Goal: Use online tool/utility: Utilize a website feature to perform a specific function

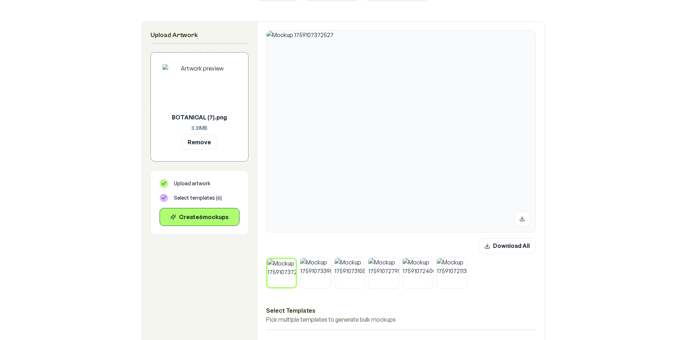
scroll to position [108, 0]
click at [320, 273] on img at bounding box center [315, 272] width 31 height 31
click at [352, 289] on div "Download All Select Templates Pick multiple templates to generate bulk mockups …" at bounding box center [400, 277] width 287 height 512
click at [352, 279] on img at bounding box center [349, 272] width 31 height 31
click at [389, 276] on img at bounding box center [383, 272] width 31 height 31
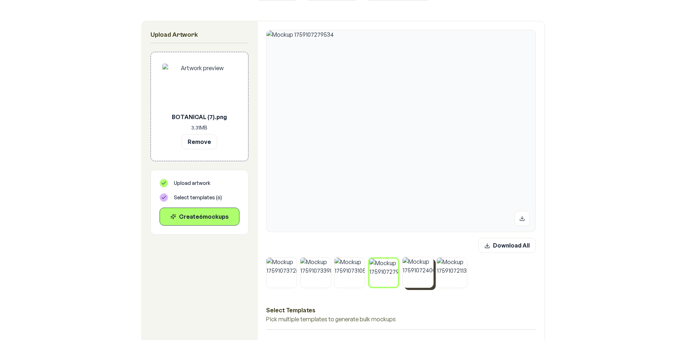
click at [419, 272] on img at bounding box center [417, 272] width 31 height 31
click at [450, 275] on img at bounding box center [452, 272] width 31 height 31
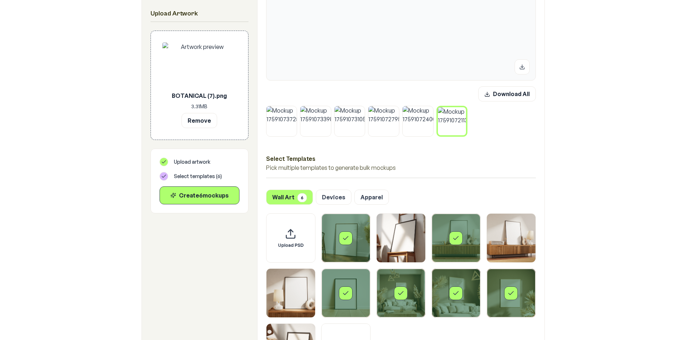
scroll to position [324, 0]
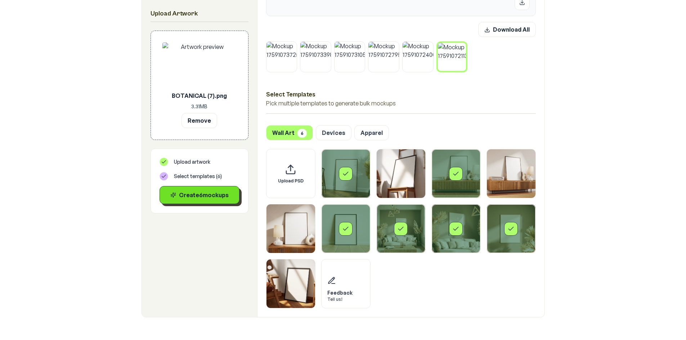
click at [190, 198] on div "Create 6 mockup s" at bounding box center [200, 195] width 68 height 9
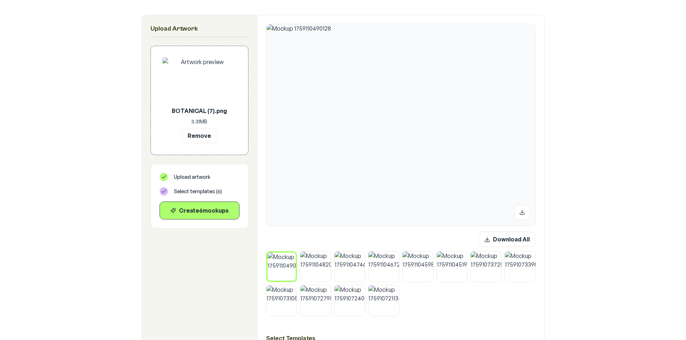
scroll to position [108, 0]
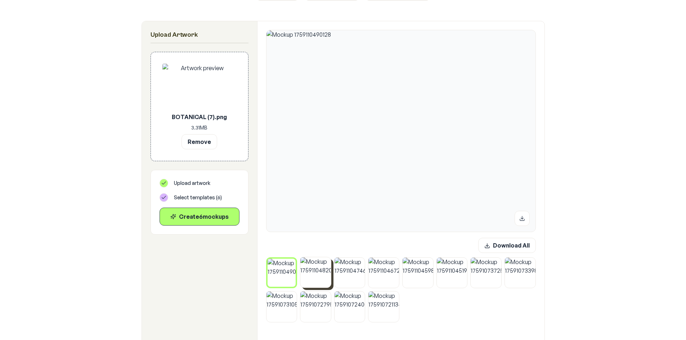
click at [317, 280] on img at bounding box center [315, 272] width 31 height 31
click at [353, 275] on img at bounding box center [349, 272] width 31 height 31
click at [383, 277] on img at bounding box center [383, 272] width 31 height 31
click at [411, 279] on img at bounding box center [417, 272] width 31 height 31
click at [457, 284] on img at bounding box center [452, 272] width 31 height 31
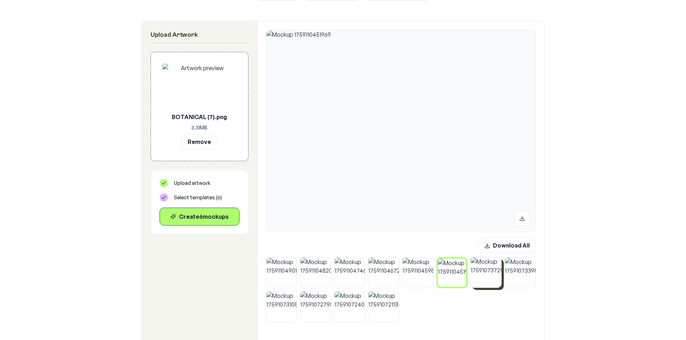
click at [491, 281] on img at bounding box center [486, 272] width 31 height 31
click at [522, 281] on img at bounding box center [520, 272] width 31 height 31
click at [324, 311] on img at bounding box center [315, 306] width 31 height 31
click at [335, 309] on img at bounding box center [349, 306] width 31 height 31
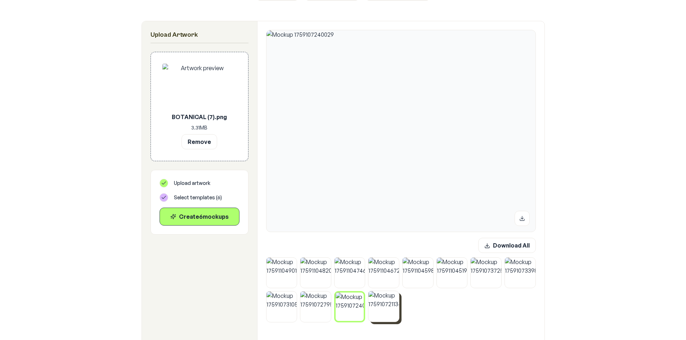
click at [379, 312] on img at bounding box center [383, 306] width 31 height 31
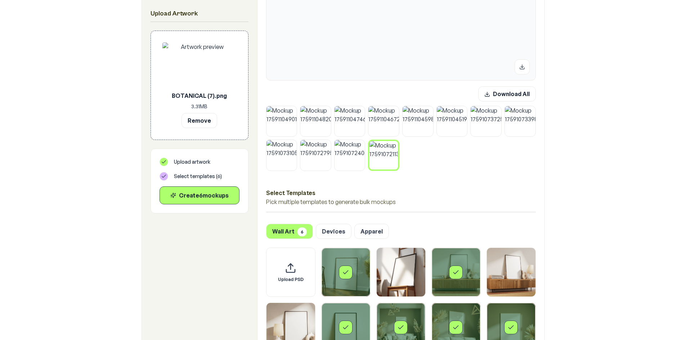
scroll to position [252, 0]
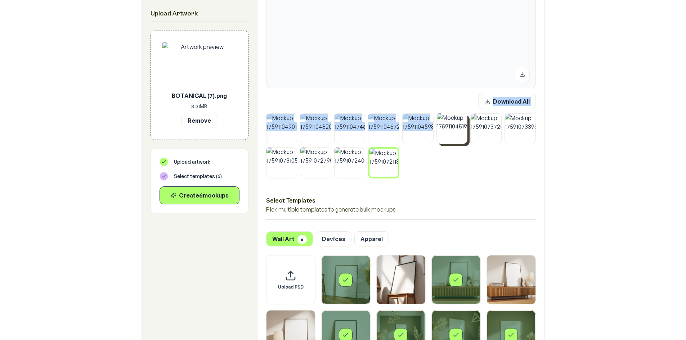
drag, startPoint x: 265, startPoint y: 107, endPoint x: 439, endPoint y: 127, distance: 174.3
click at [439, 127] on div "Download All Select Templates Pick multiple templates to generate bulk mockups …" at bounding box center [400, 150] width 287 height 546
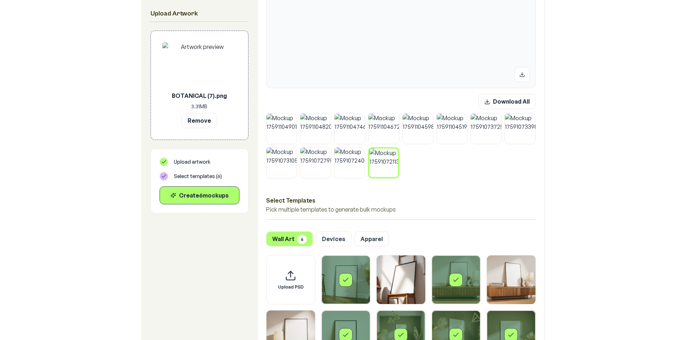
click at [490, 205] on h3 "Select Templates" at bounding box center [401, 200] width 270 height 9
click at [461, 172] on div at bounding box center [401, 145] width 270 height 65
click at [392, 153] on button at bounding box center [395, 150] width 9 height 9
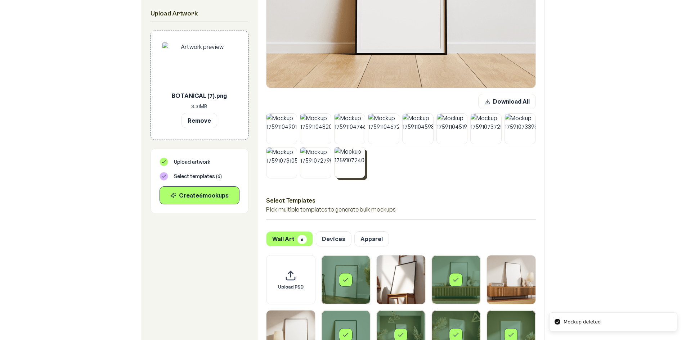
click at [362, 150] on icon at bounding box center [363, 149] width 4 height 4
click at [331, 150] on icon at bounding box center [329, 149] width 4 height 4
click at [295, 150] on icon at bounding box center [295, 149] width 4 height 4
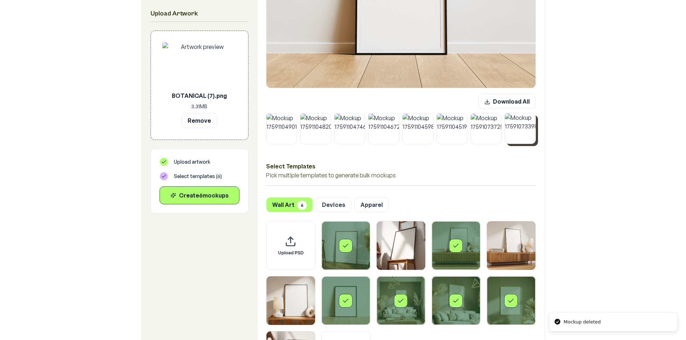
click at [530, 115] on button at bounding box center [533, 115] width 9 height 9
click at [498, 116] on icon at bounding box center [499, 115] width 2 height 2
click at [514, 105] on button "Download All" at bounding box center [507, 101] width 58 height 15
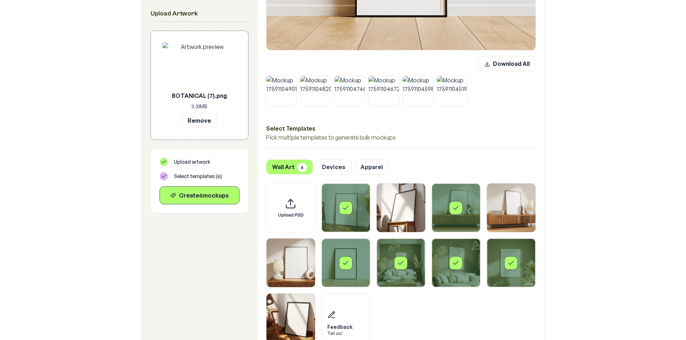
scroll to position [324, 0]
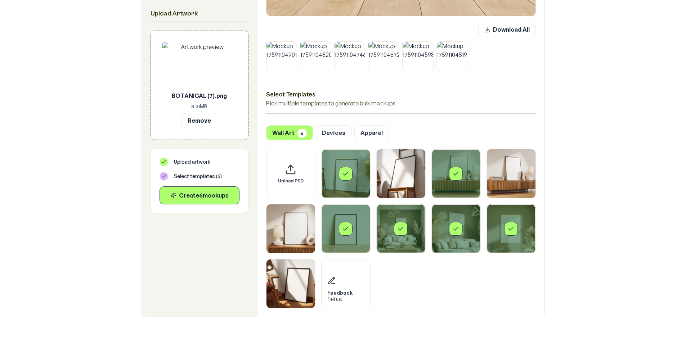
click at [192, 125] on button "Remove" at bounding box center [199, 120] width 36 height 15
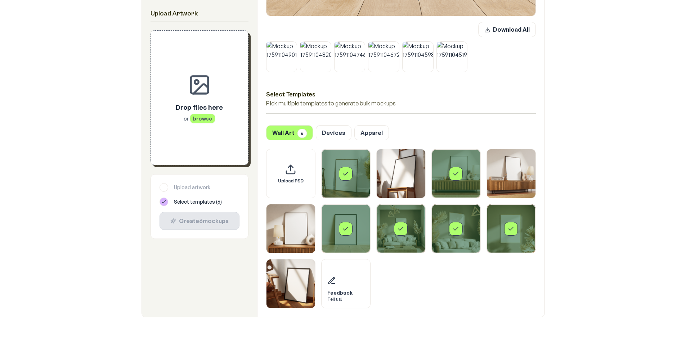
click at [194, 121] on span "browse" at bounding box center [203, 119] width 26 height 10
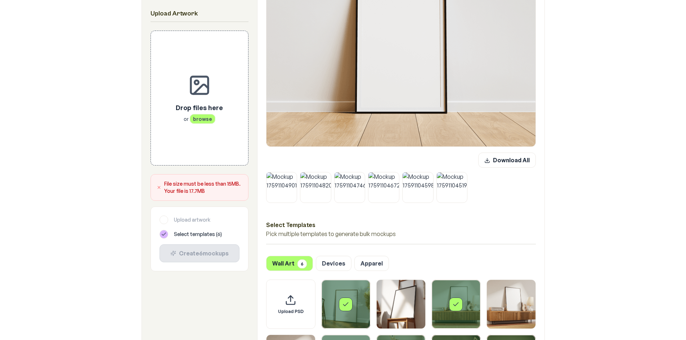
scroll to position [108, 0]
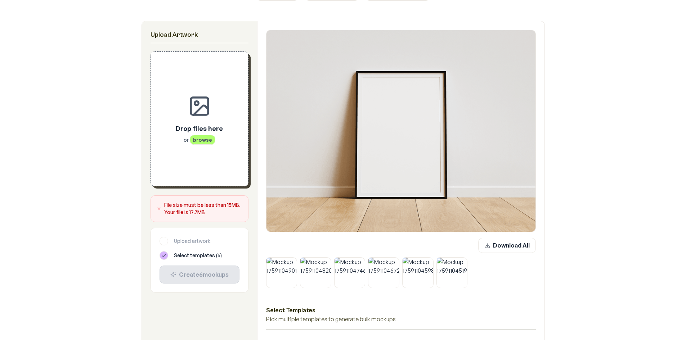
click at [193, 138] on span "browse" at bounding box center [203, 140] width 26 height 10
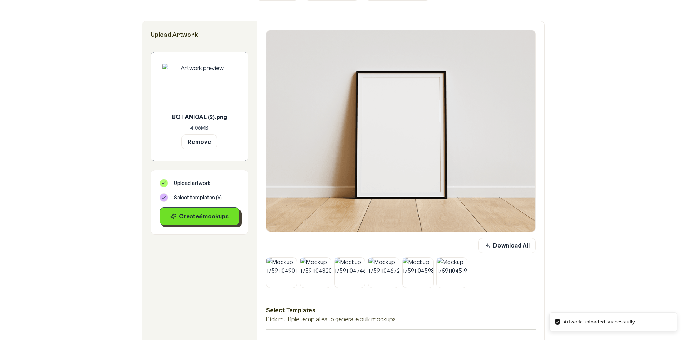
click at [197, 218] on div "Create 6 mockup s" at bounding box center [200, 216] width 68 height 9
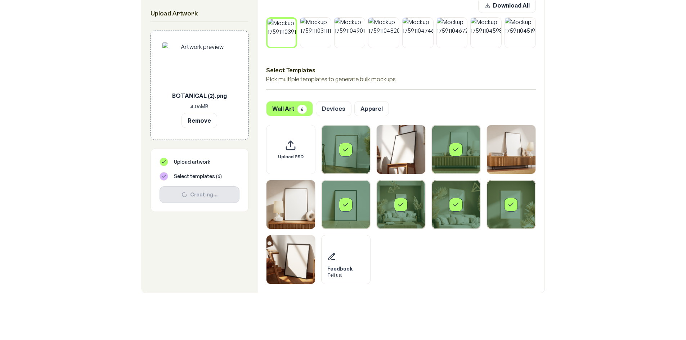
scroll to position [238, 0]
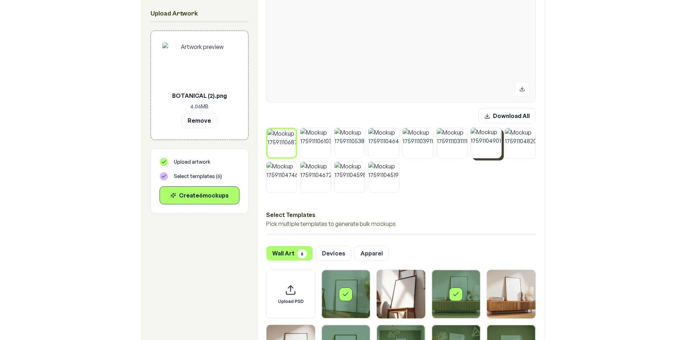
click at [501, 129] on icon at bounding box center [499, 129] width 4 height 4
click at [501, 130] on icon at bounding box center [499, 129] width 4 height 4
click at [501, 130] on icon at bounding box center [499, 130] width 4 height 4
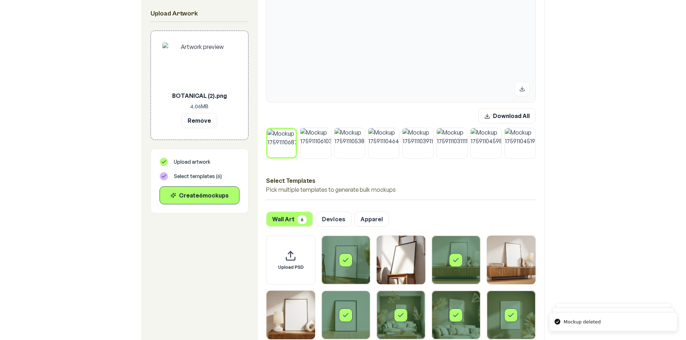
click at [501, 130] on icon at bounding box center [499, 130] width 4 height 4
click at [504, 119] on button "Download All" at bounding box center [507, 115] width 58 height 15
click at [199, 122] on button "Remove" at bounding box center [199, 120] width 36 height 15
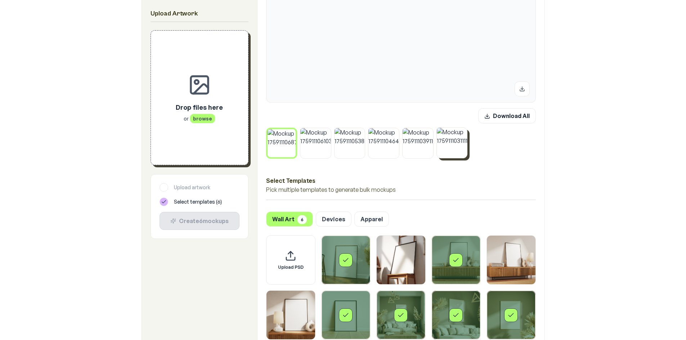
click at [465, 131] on icon at bounding box center [465, 129] width 4 height 4
click at [432, 127] on button at bounding box center [431, 129] width 9 height 9
click at [395, 131] on button at bounding box center [396, 129] width 9 height 9
click at [366, 130] on button at bounding box center [362, 129] width 9 height 9
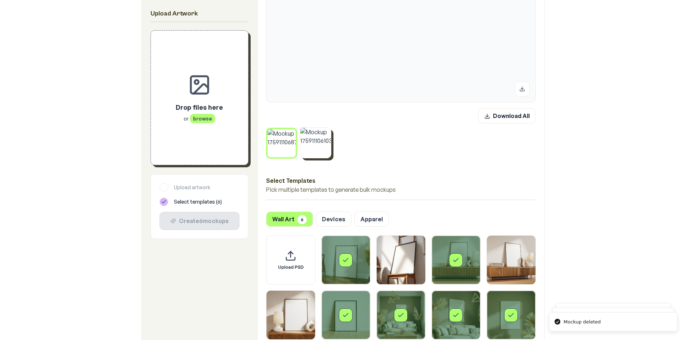
click at [329, 130] on icon at bounding box center [329, 130] width 2 height 2
click at [294, 130] on icon at bounding box center [294, 131] width 4 height 4
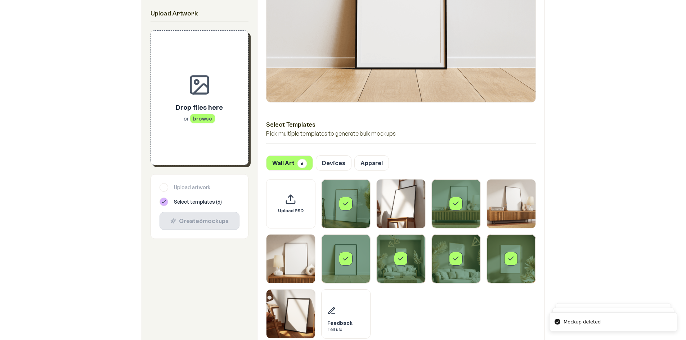
click at [189, 132] on div "Drop files here or browse" at bounding box center [199, 97] width 74 height 111
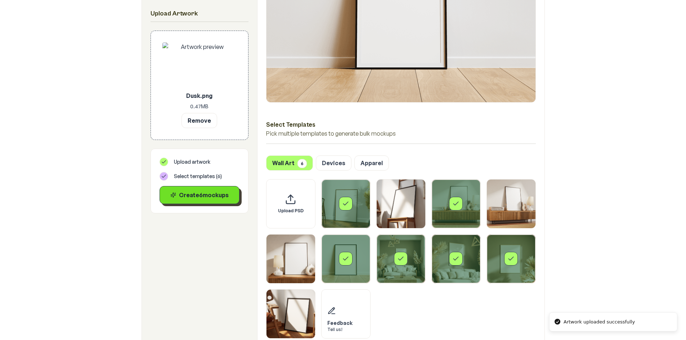
click at [210, 197] on div "Create 6 mockup s" at bounding box center [200, 195] width 68 height 9
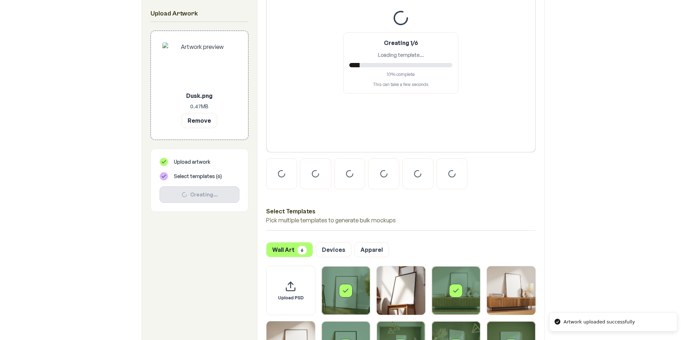
scroll to position [166, 0]
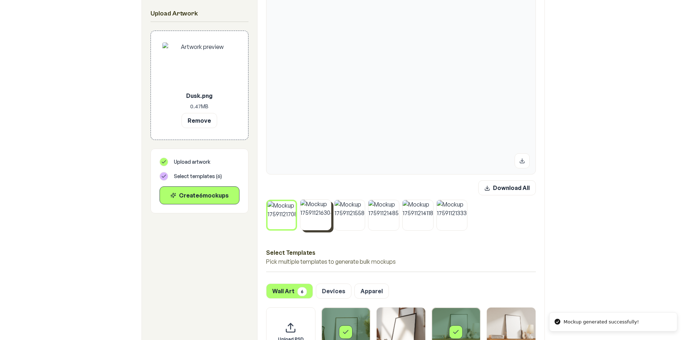
click at [317, 219] on img at bounding box center [315, 215] width 31 height 31
click at [342, 224] on img at bounding box center [349, 215] width 31 height 31
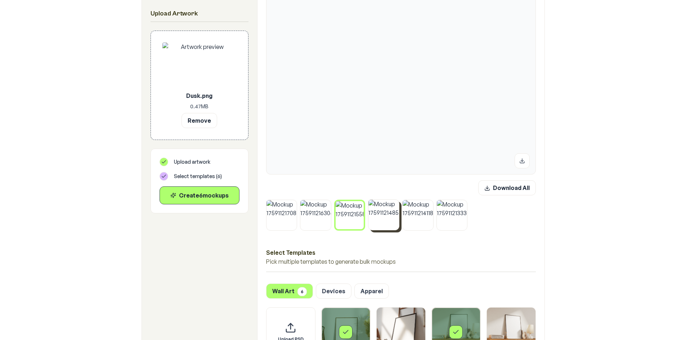
click at [375, 224] on img at bounding box center [383, 215] width 31 height 31
click at [413, 221] on img at bounding box center [417, 215] width 31 height 31
click at [447, 225] on img at bounding box center [452, 215] width 31 height 31
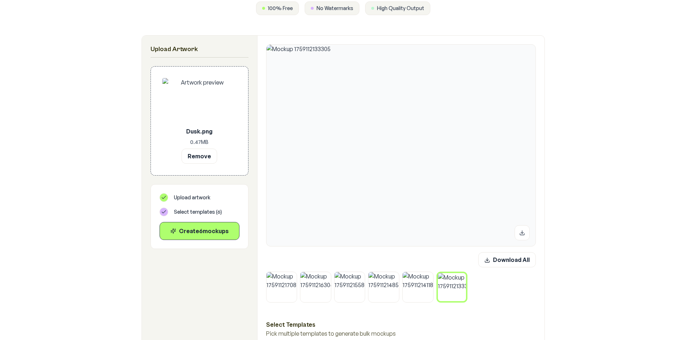
scroll to position [130, 0]
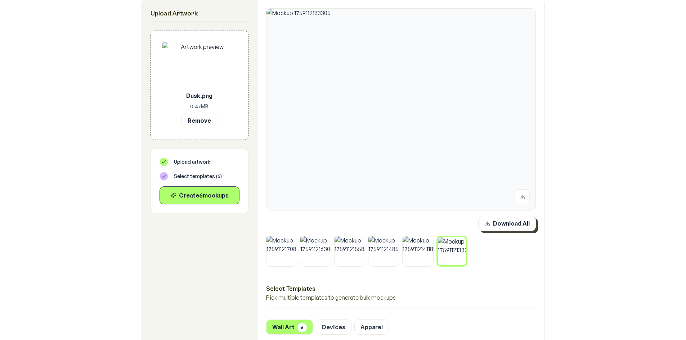
click at [506, 225] on button "Download All" at bounding box center [507, 223] width 58 height 15
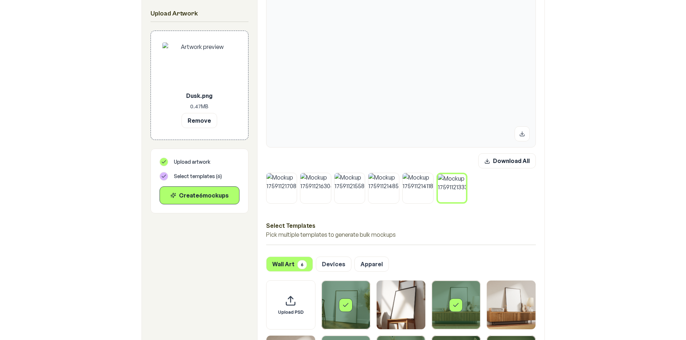
scroll to position [202, 0]
